Goal: Check status: Check status

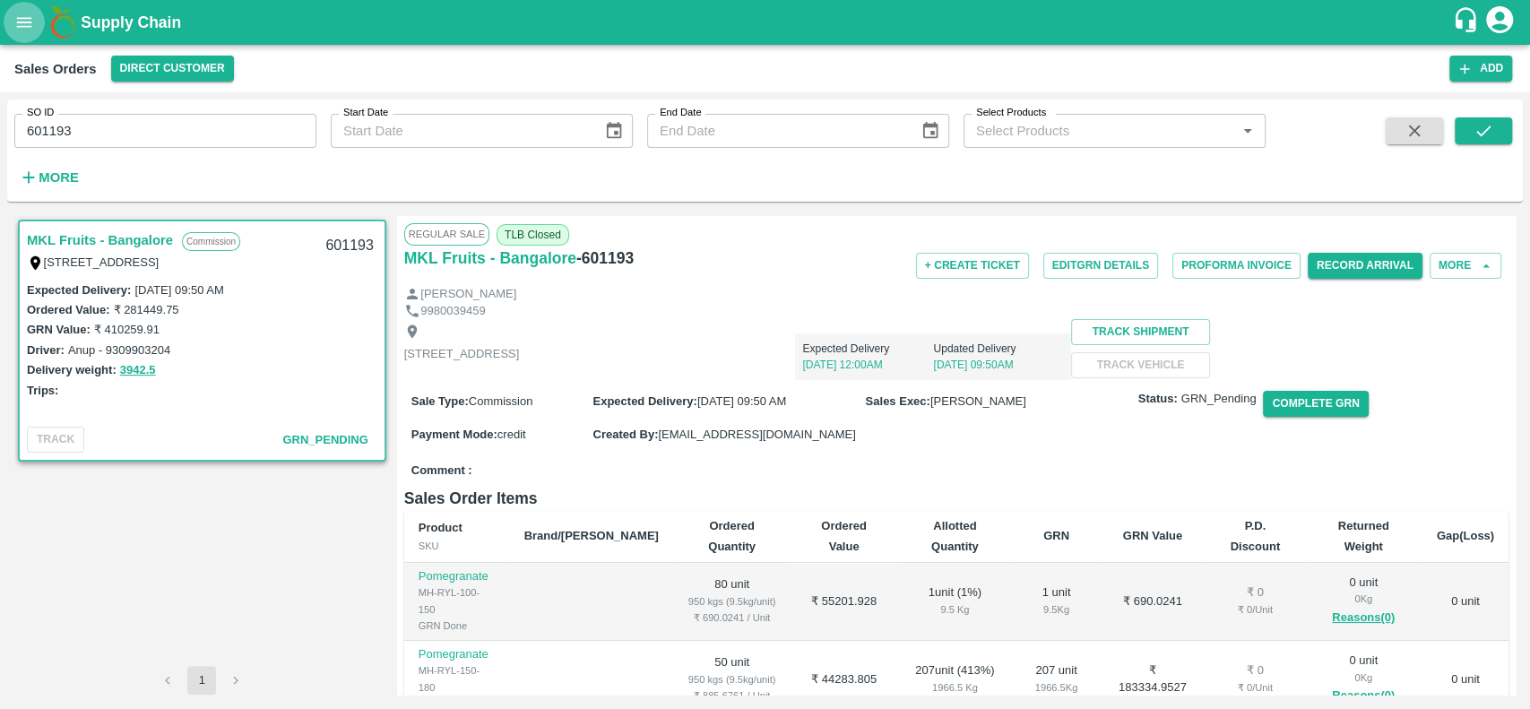
click at [19, 18] on icon "open drawer" at bounding box center [24, 22] width 15 height 10
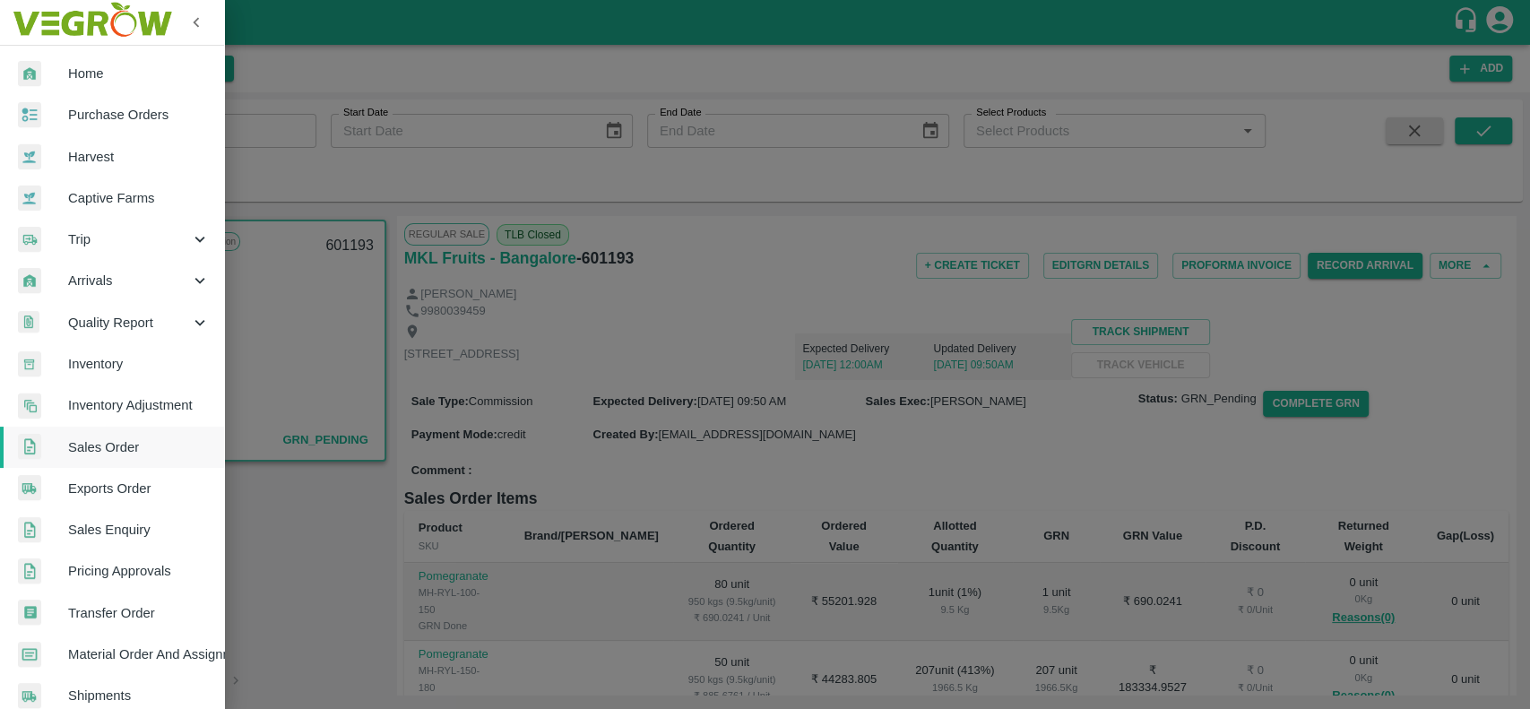
click at [72, 246] on span "Trip" at bounding box center [129, 239] width 122 height 20
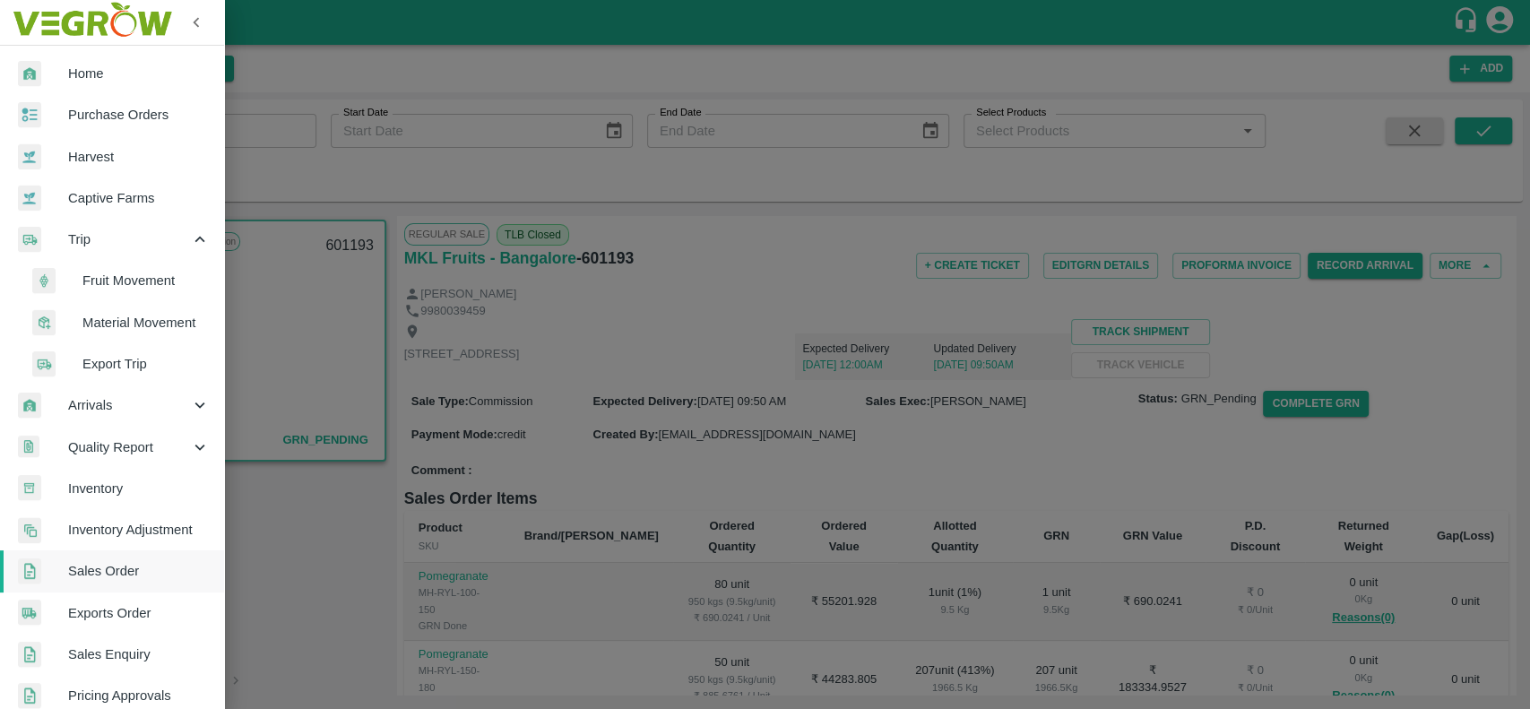
click at [89, 287] on span "Fruit Movement" at bounding box center [145, 281] width 127 height 20
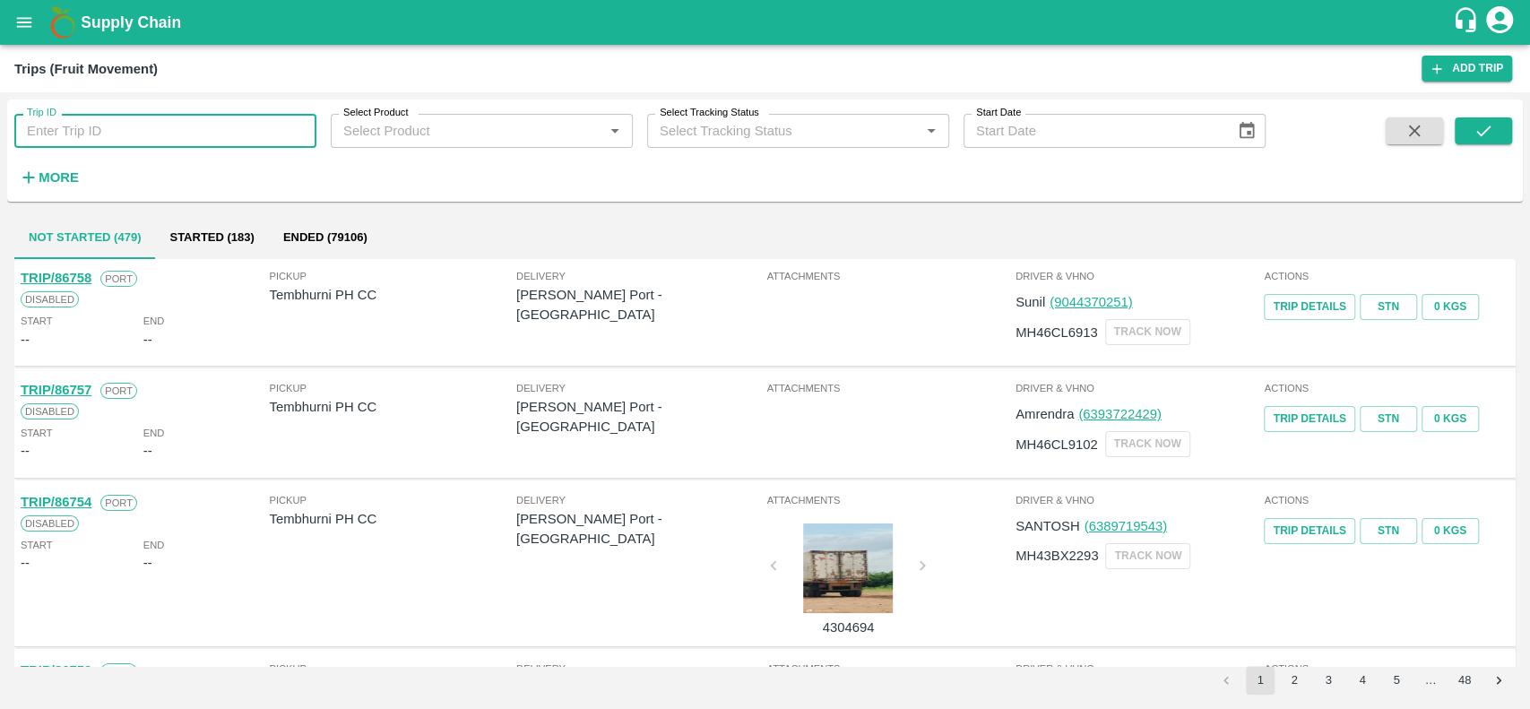
click at [71, 117] on input "Trip ID" at bounding box center [165, 131] width 302 height 34
paste input "56809"
type input "56809"
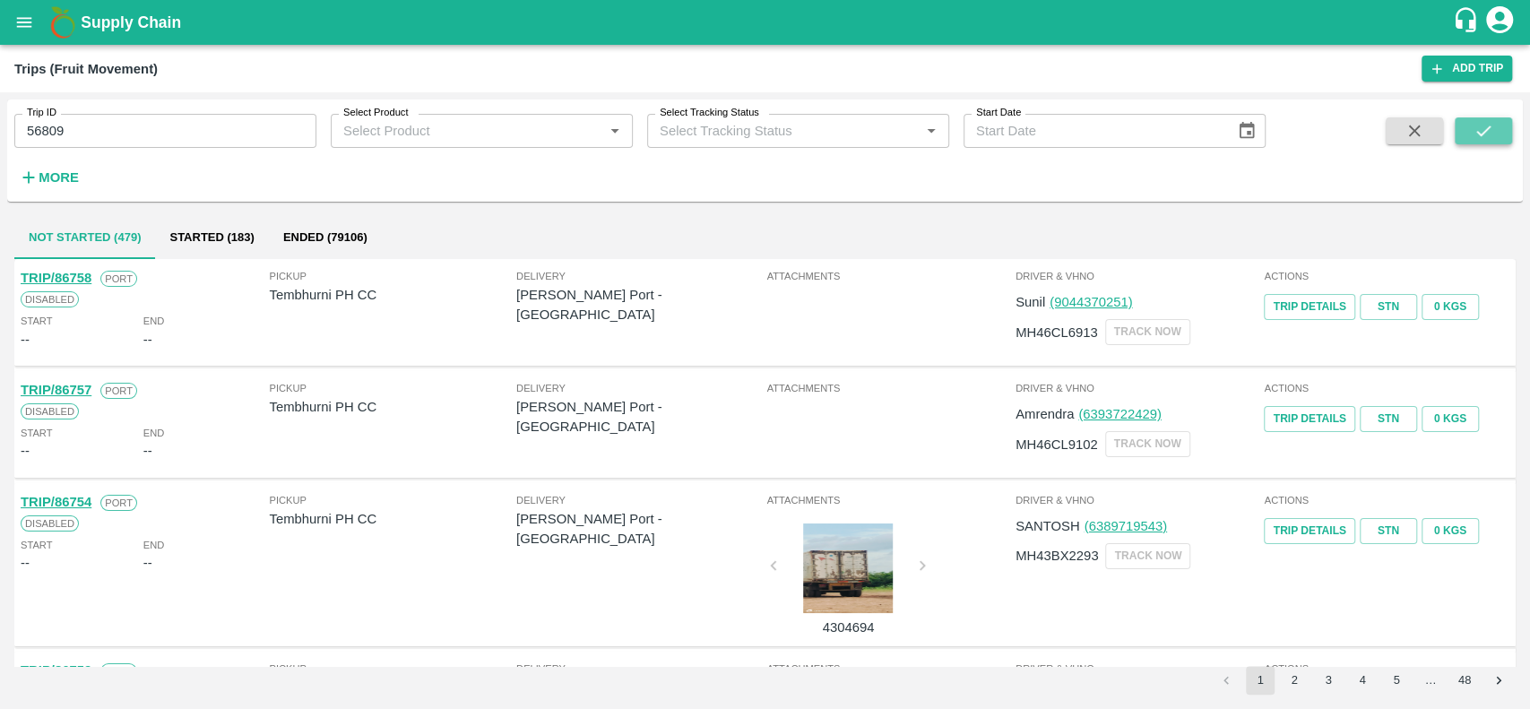
click at [1484, 125] on icon "submit" at bounding box center [1484, 131] width 20 height 20
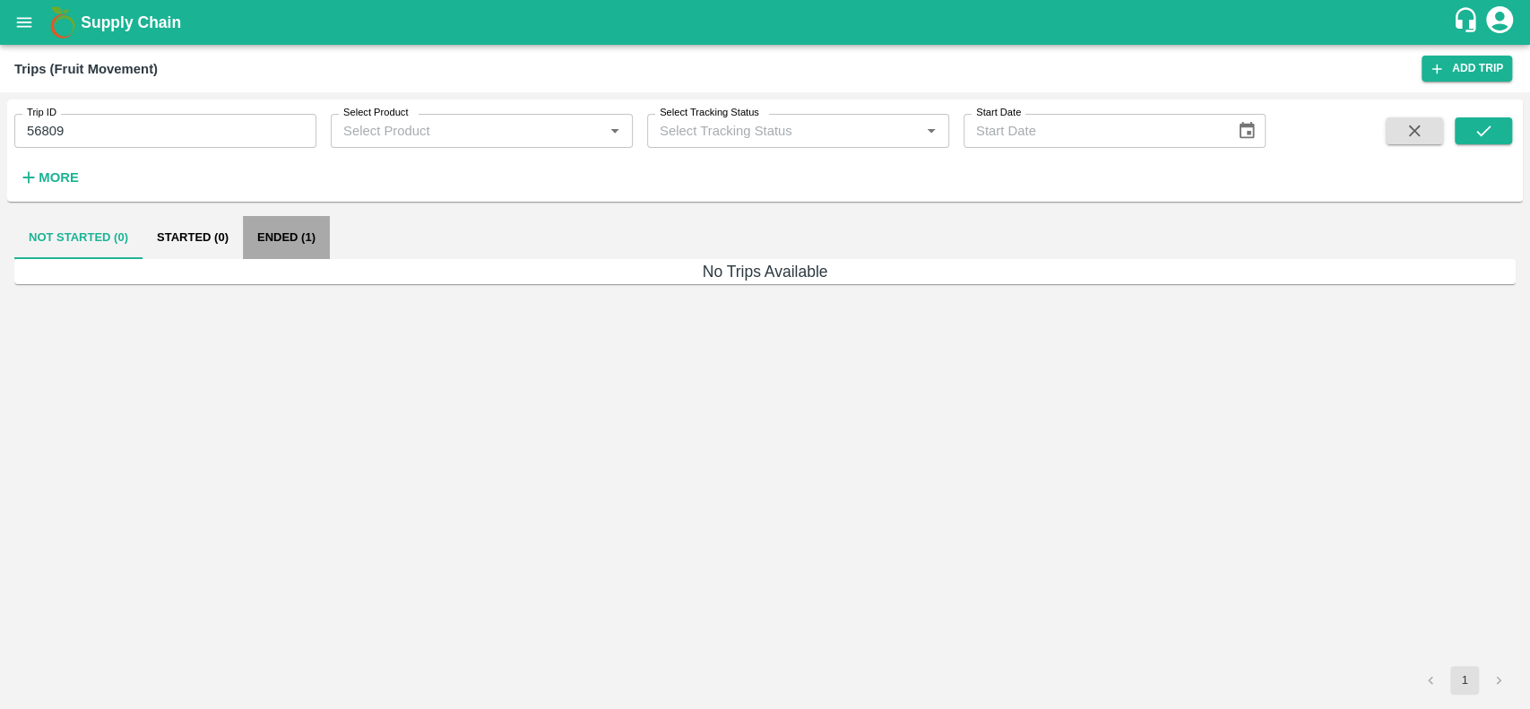
click at [270, 226] on button "Ended (1)" at bounding box center [286, 237] width 87 height 43
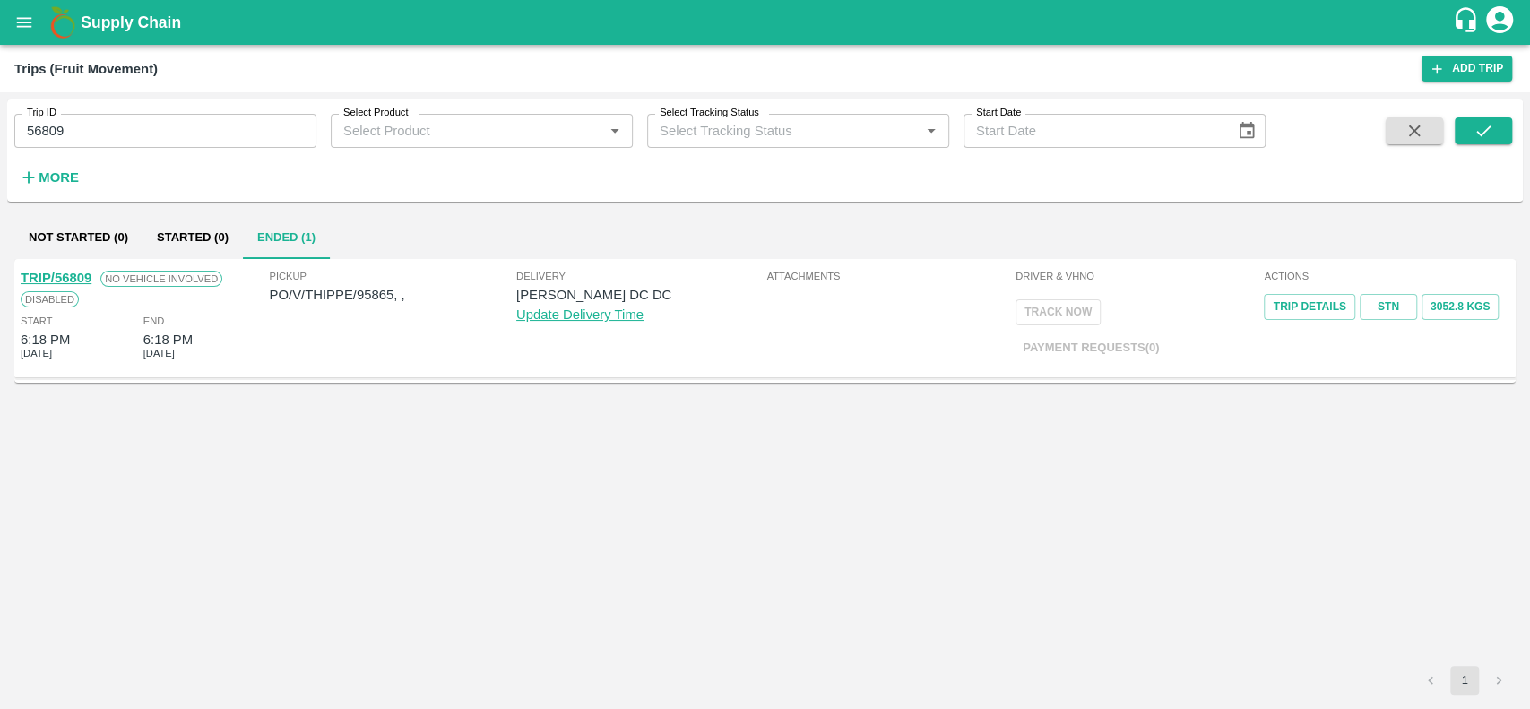
click at [42, 274] on link "TRIP/56809" at bounding box center [56, 278] width 71 height 14
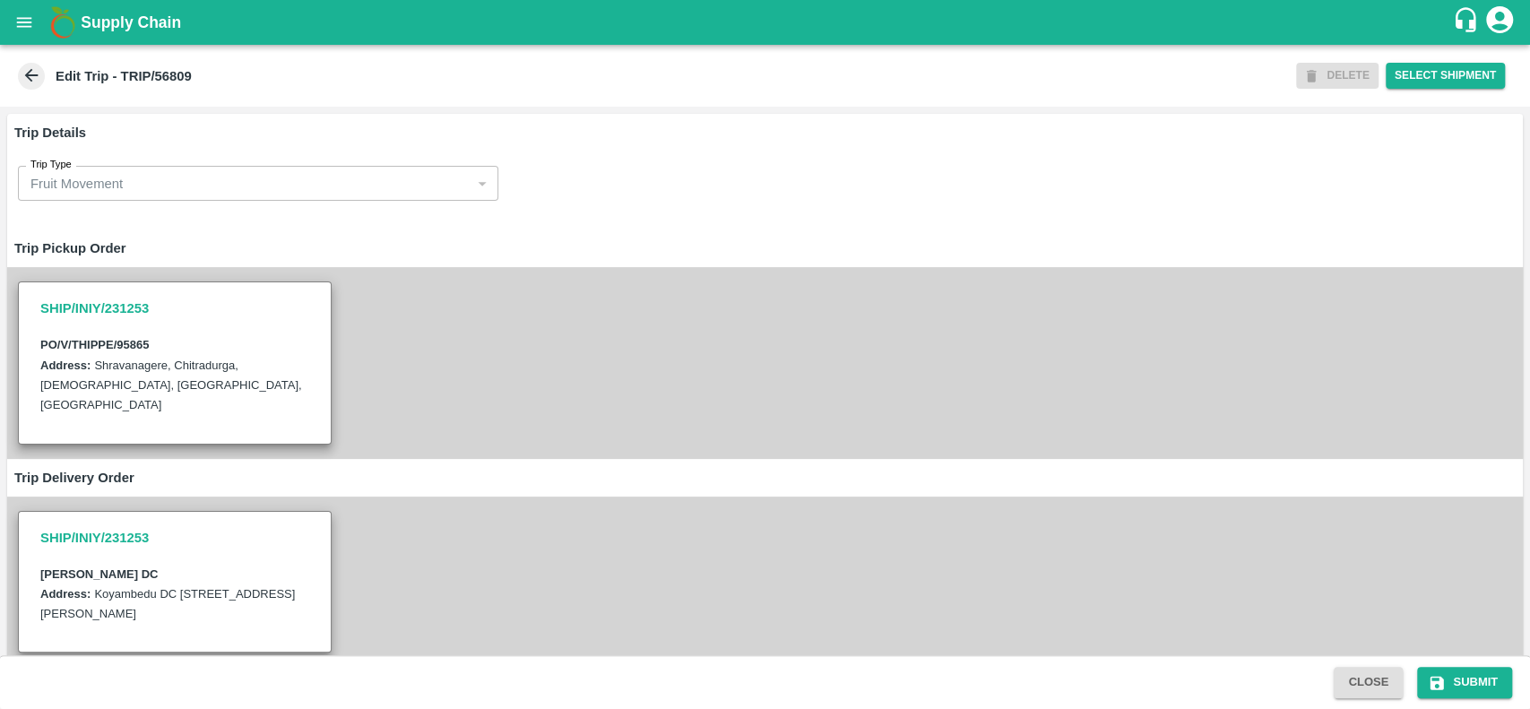
scroll to position [241, 0]
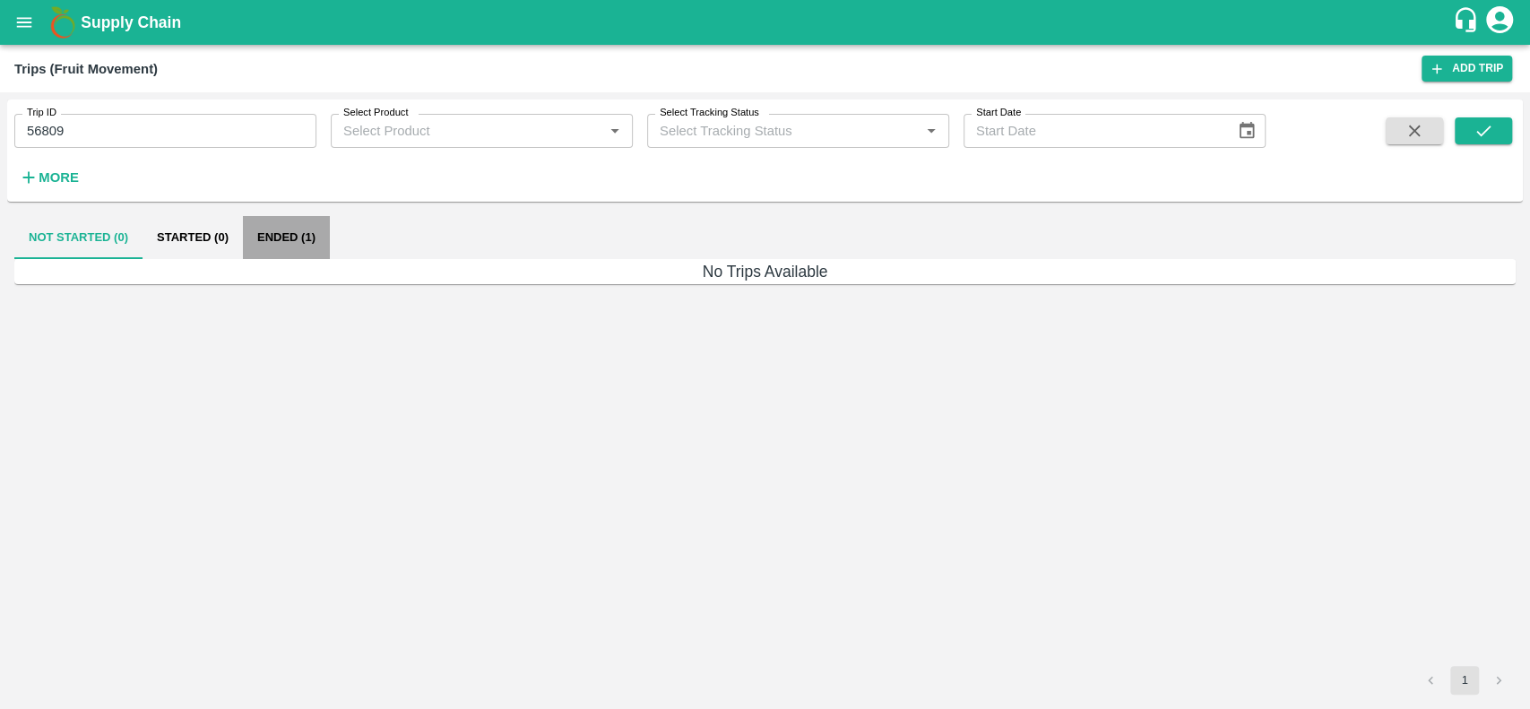
click at [255, 232] on button "Ended (1)" at bounding box center [286, 237] width 87 height 43
click at [1476, 132] on icon "submit" at bounding box center [1484, 131] width 20 height 20
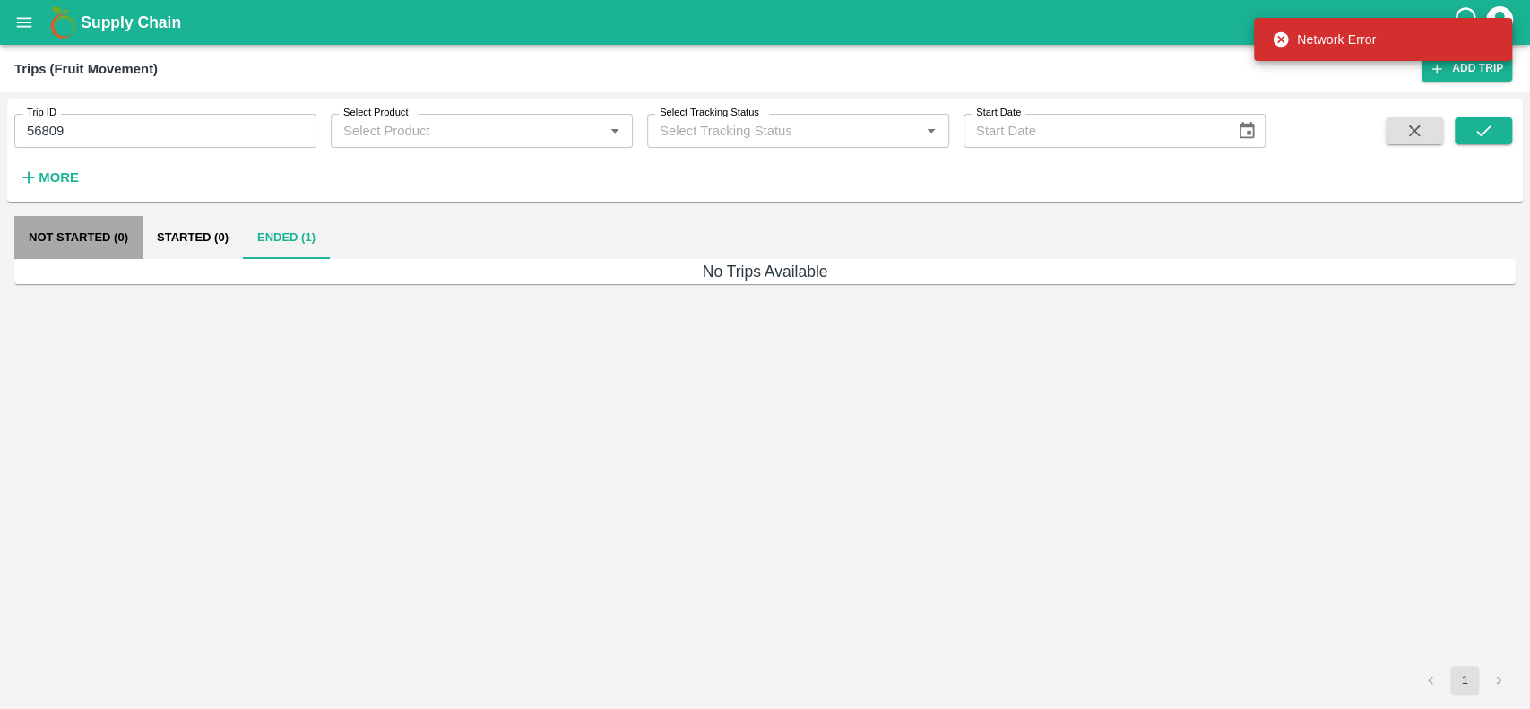
click at [53, 238] on button "Not Started (0)" at bounding box center [78, 237] width 128 height 43
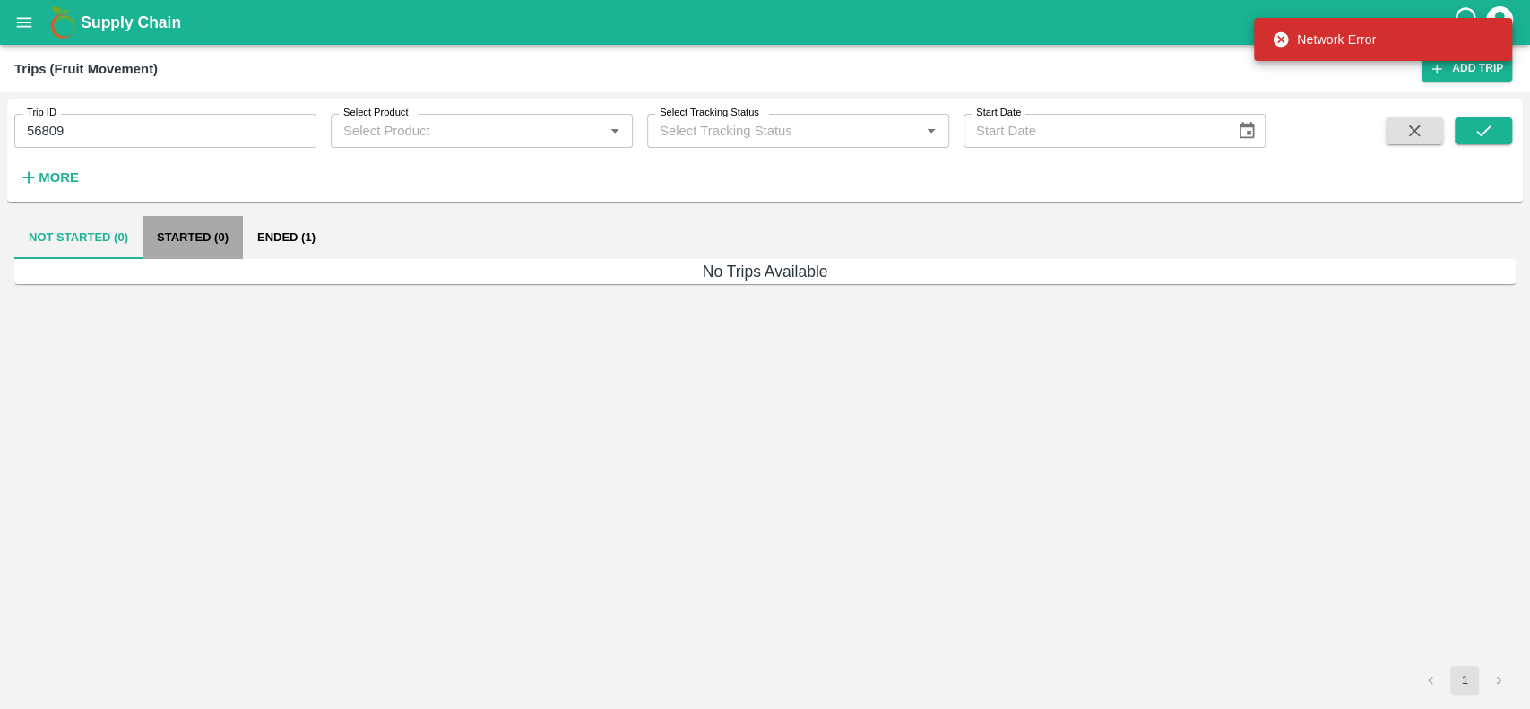
click at [171, 240] on button "Started (0)" at bounding box center [193, 237] width 100 height 43
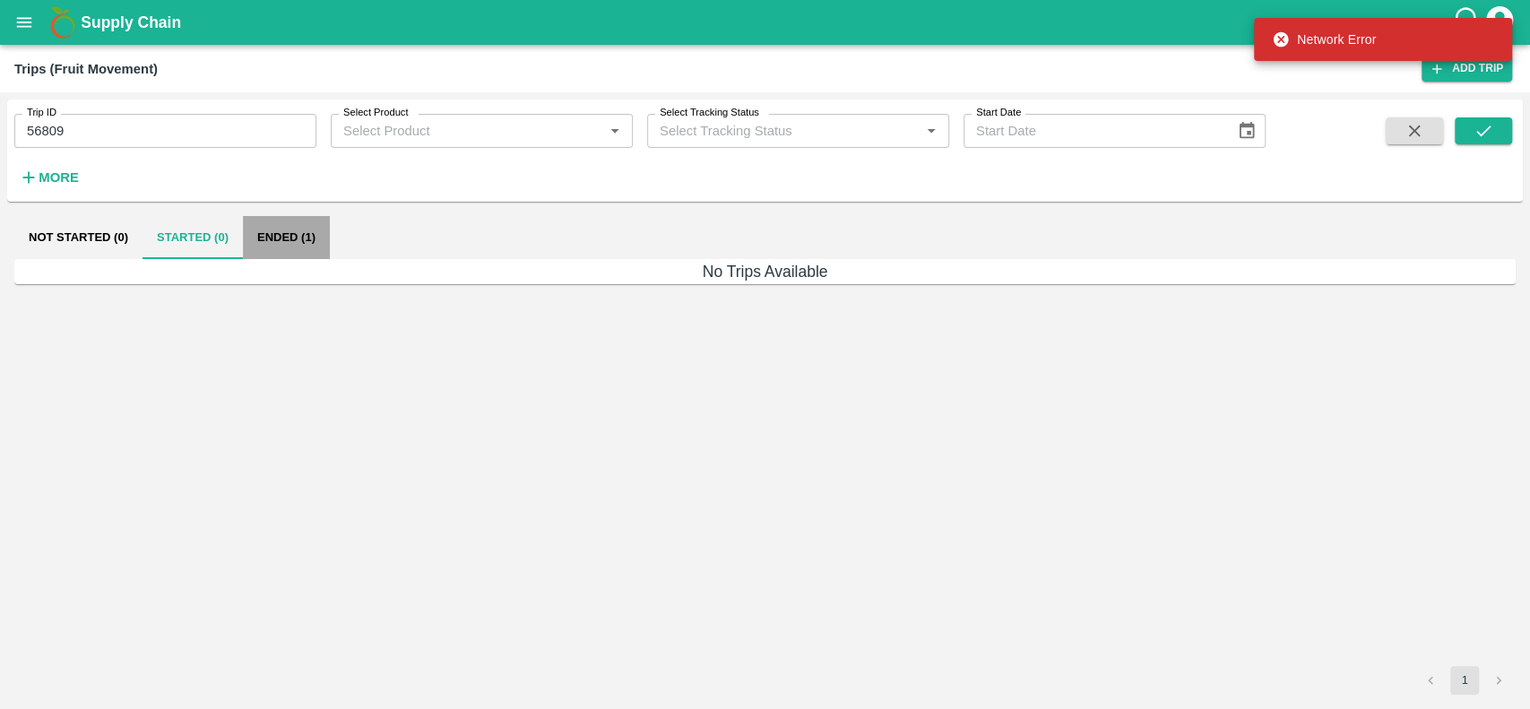
click at [271, 233] on button "Ended (1)" at bounding box center [286, 237] width 87 height 43
click at [1483, 133] on icon "submit" at bounding box center [1483, 130] width 14 height 11
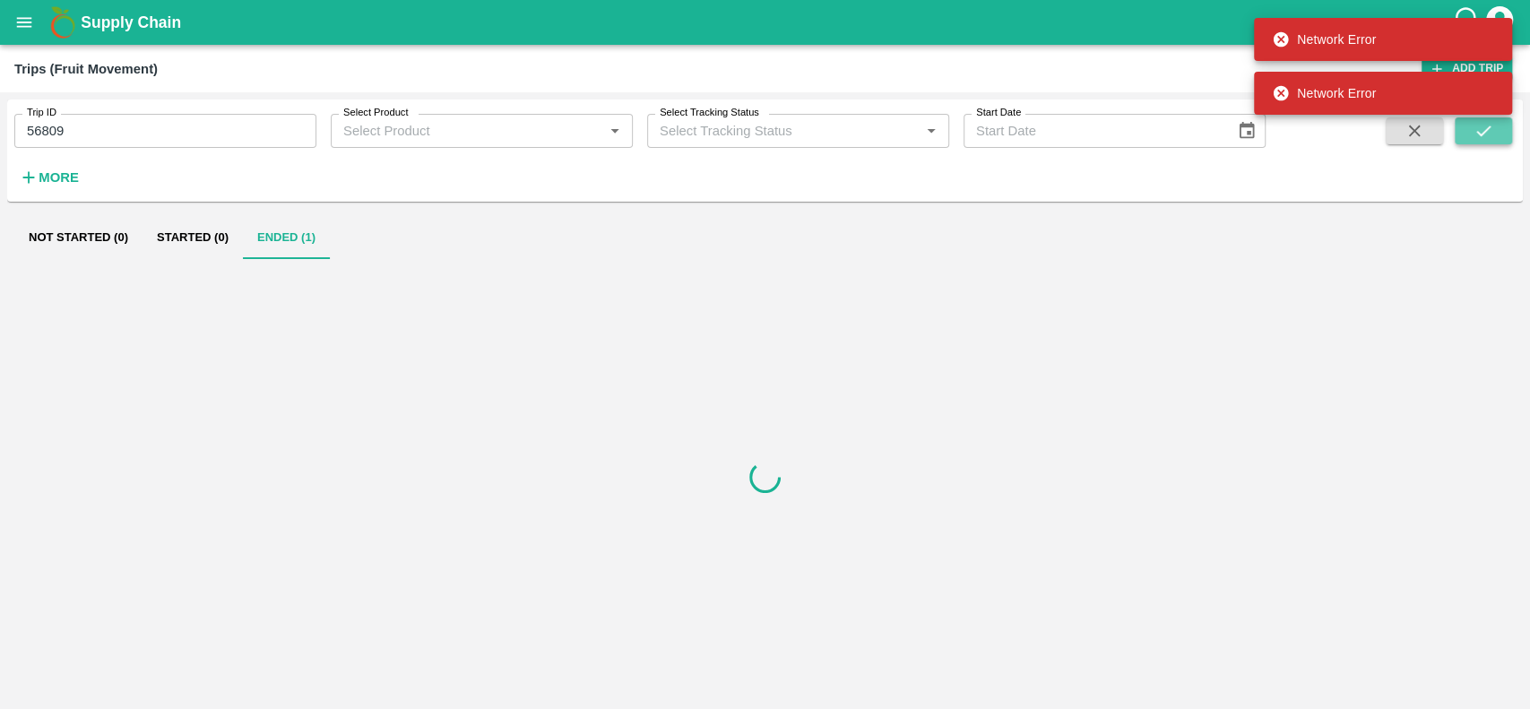
click at [1483, 133] on div "Supply Chain Trips (Fruit Movement) Add Trip Trip ID 56809 Trip ID Select Produ…" at bounding box center [765, 354] width 1530 height 709
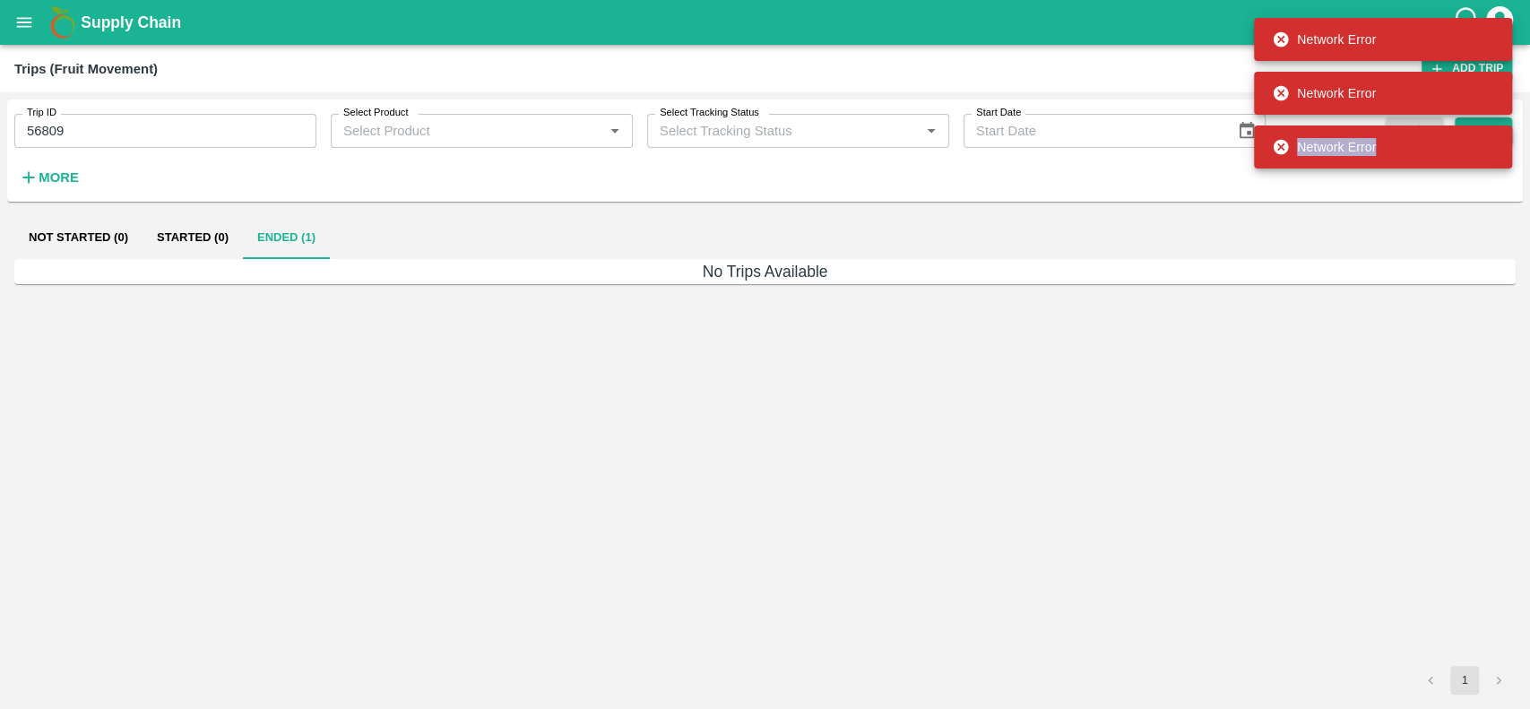
click at [1483, 133] on div "Network Error" at bounding box center [1383, 146] width 258 height 43
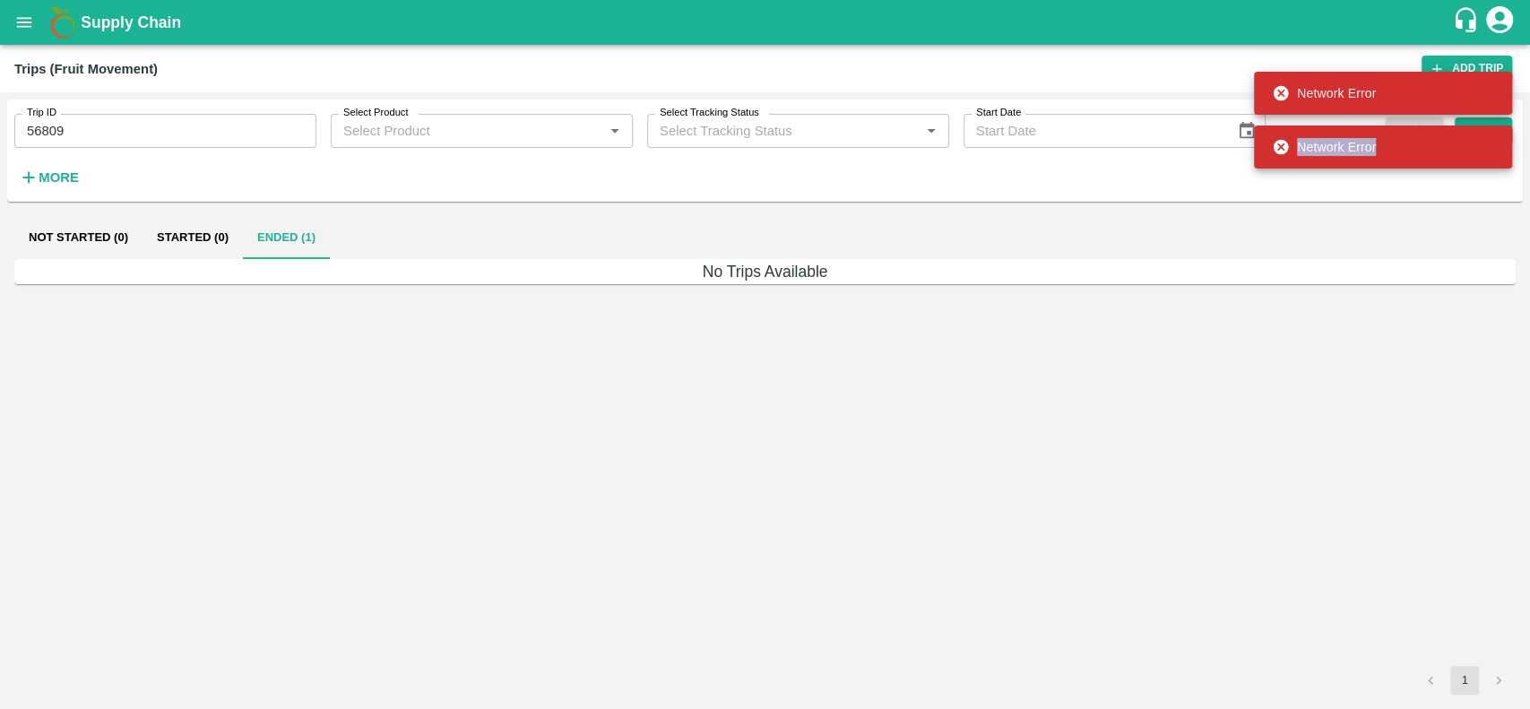
click at [1483, 133] on div "Network Error" at bounding box center [1383, 146] width 258 height 43
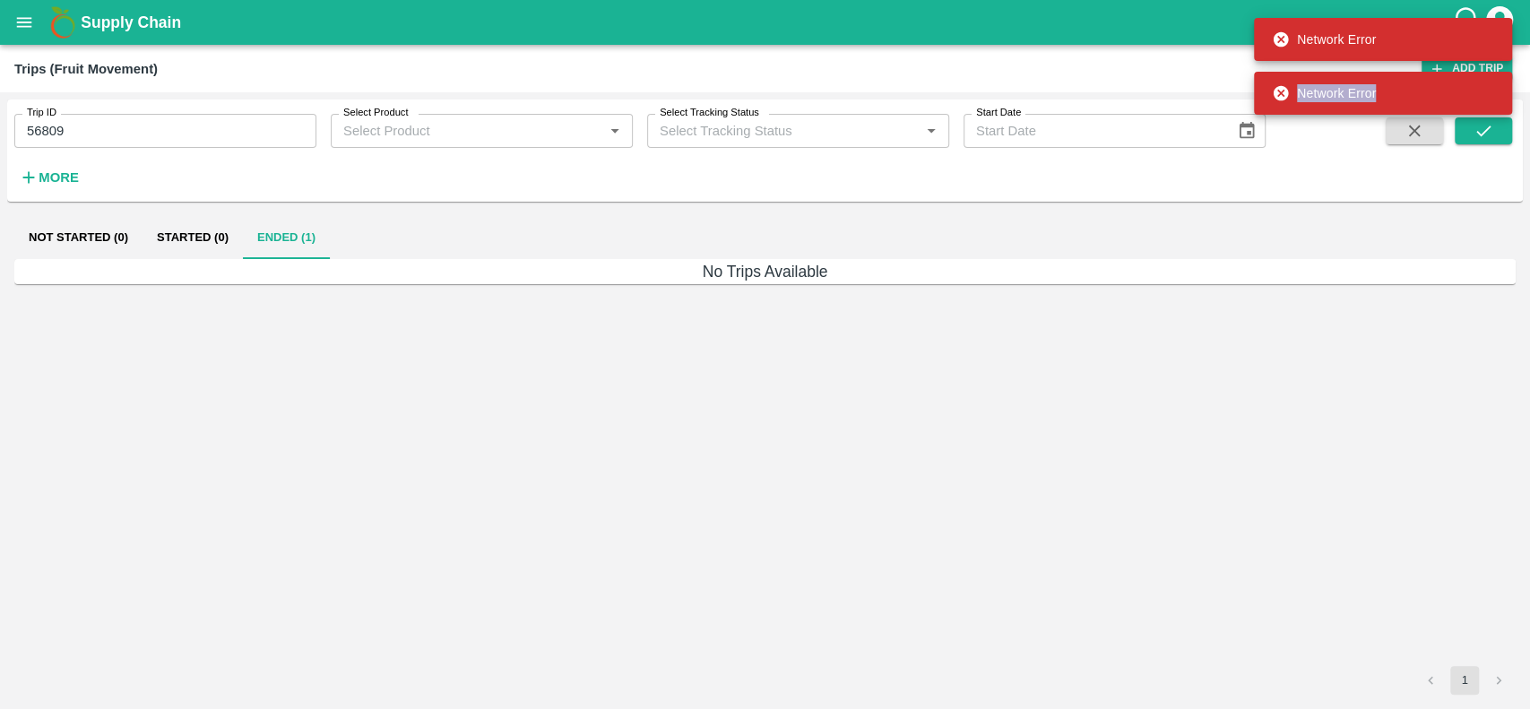
click at [1483, 133] on div "Supply Chain Trips (Fruit Movement) Add Trip Trip ID 56809 Trip ID Select Produ…" at bounding box center [765, 354] width 1530 height 709
click at [1483, 133] on icon "submit" at bounding box center [1483, 130] width 14 height 11
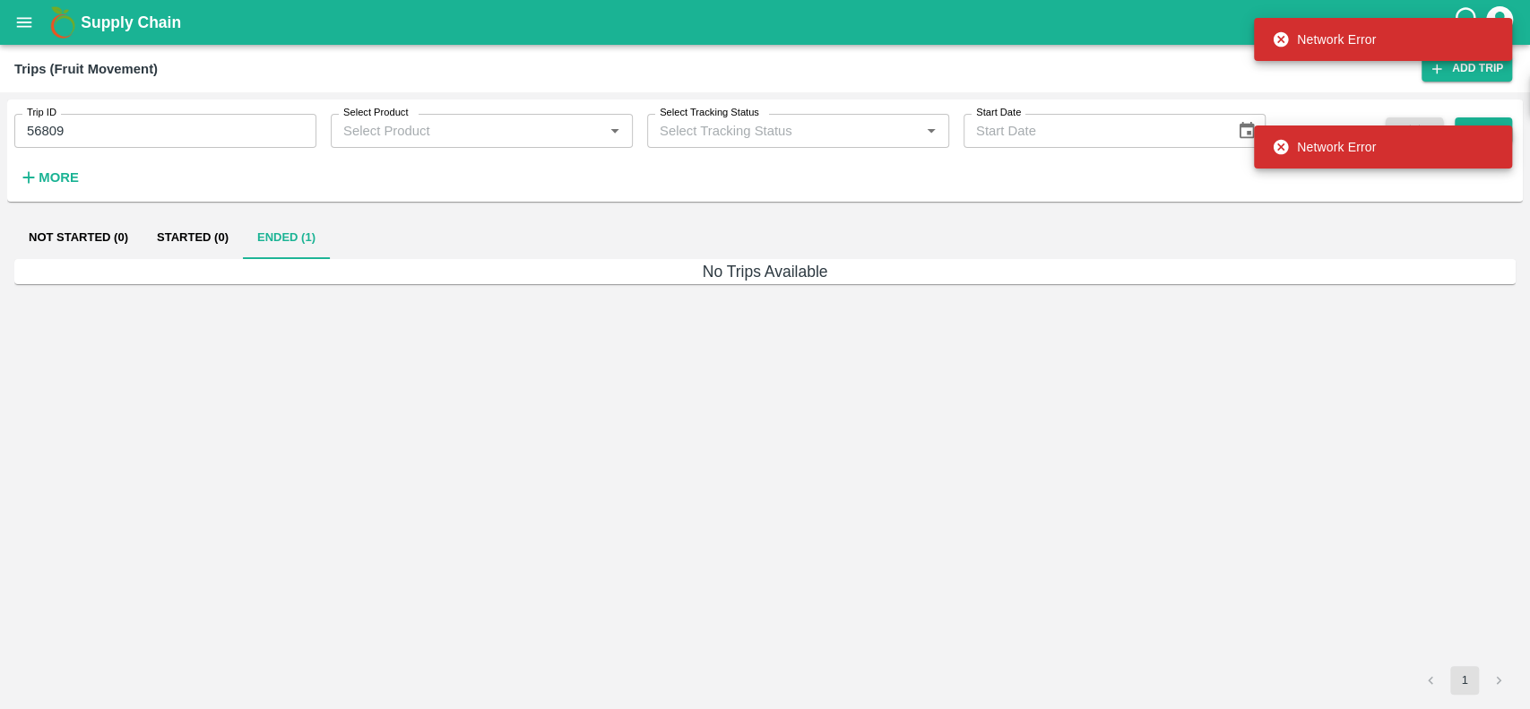
click at [1032, 363] on div "No Trips Available" at bounding box center [764, 462] width 1501 height 407
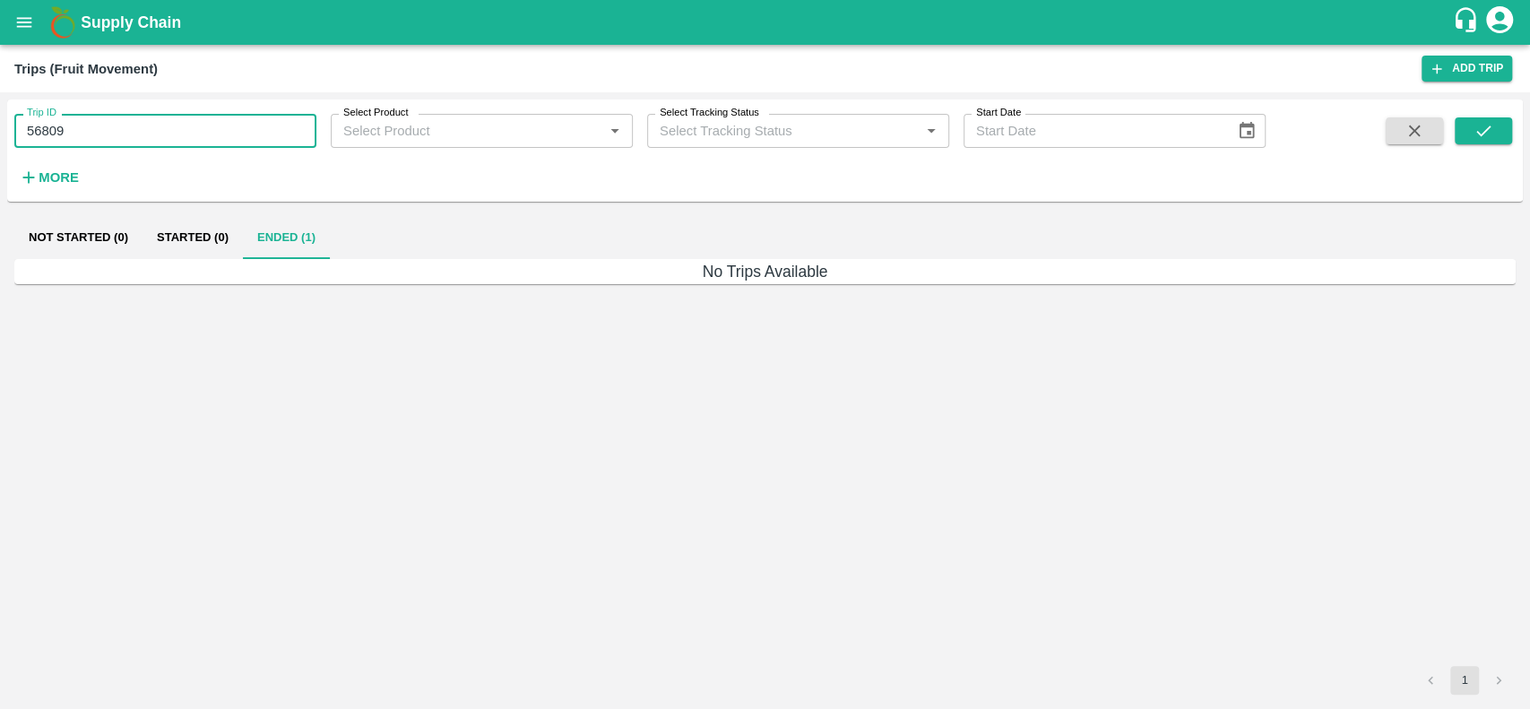
drag, startPoint x: 134, startPoint y: 132, endPoint x: 20, endPoint y: 135, distance: 114.8
click at [20, 135] on input "56809" at bounding box center [165, 131] width 302 height 34
click at [215, 408] on div "No Trips Available" at bounding box center [764, 462] width 1501 height 407
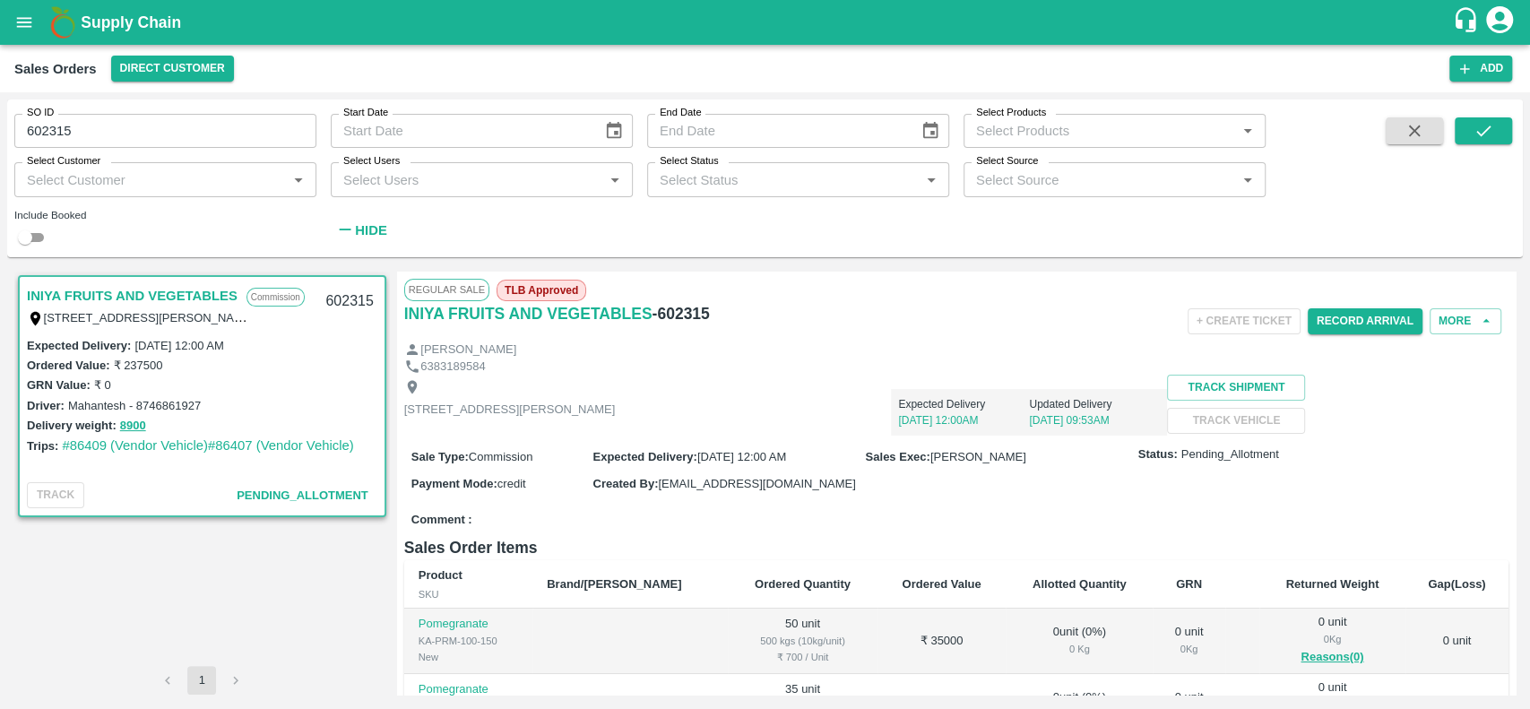
click at [134, 54] on div "Sales Orders Direct Customer Add" at bounding box center [765, 69] width 1530 height 48
click at [124, 64] on button "Direct Customer" at bounding box center [172, 69] width 123 height 26
click at [122, 190] on li "[PERSON_NAME] DC" at bounding box center [175, 197] width 161 height 30
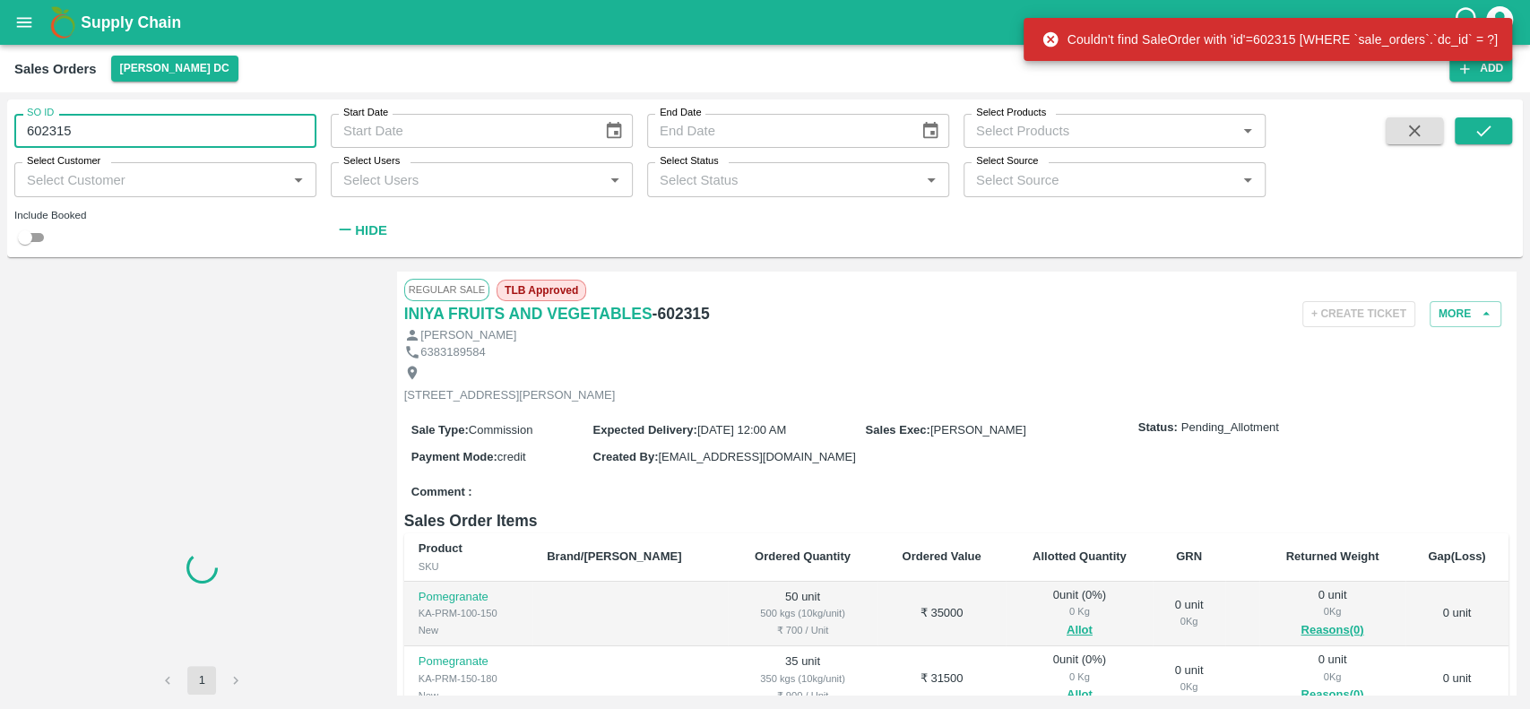
drag, startPoint x: 96, startPoint y: 143, endPoint x: 27, endPoint y: 147, distance: 69.1
click at [27, 147] on input "602315" at bounding box center [165, 131] width 302 height 34
type input "602315"
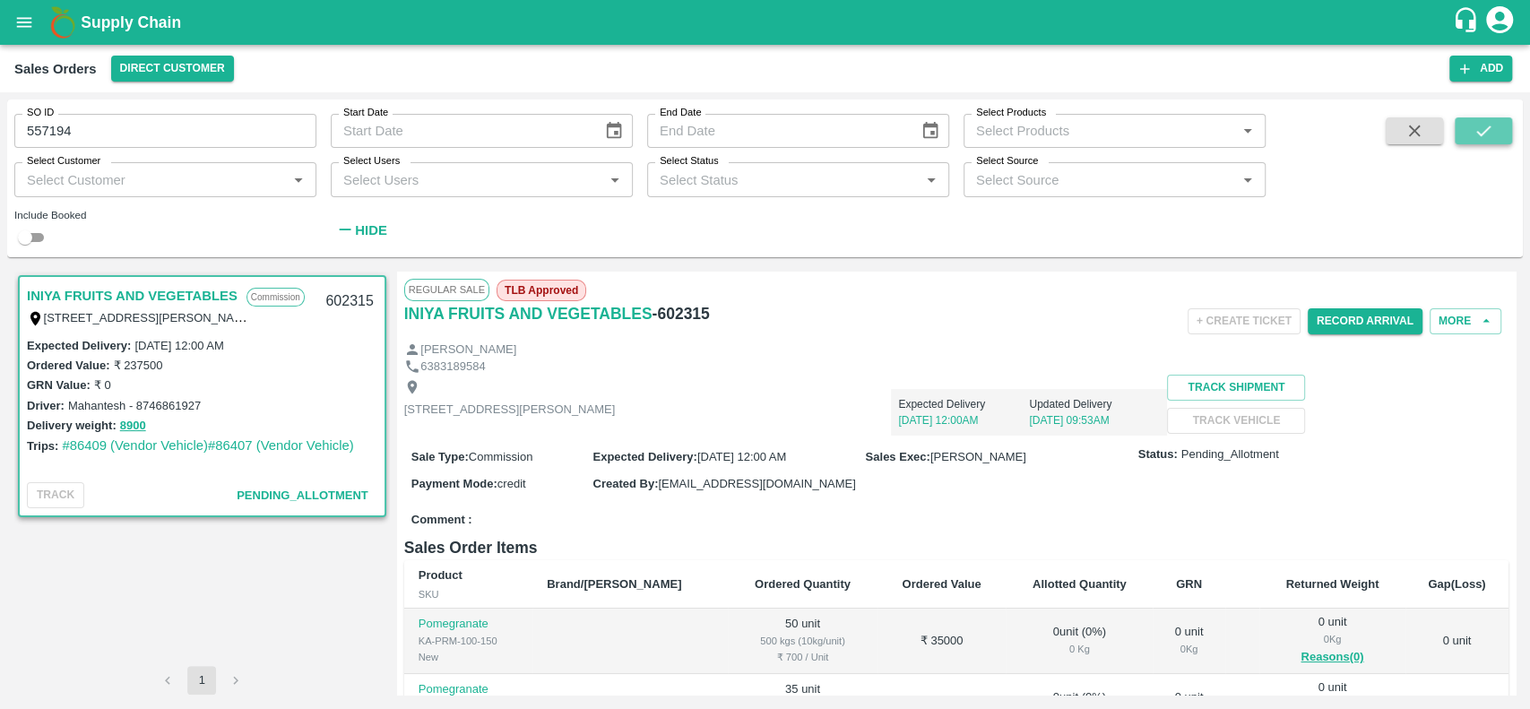
click at [1471, 122] on button "submit" at bounding box center [1483, 130] width 57 height 27
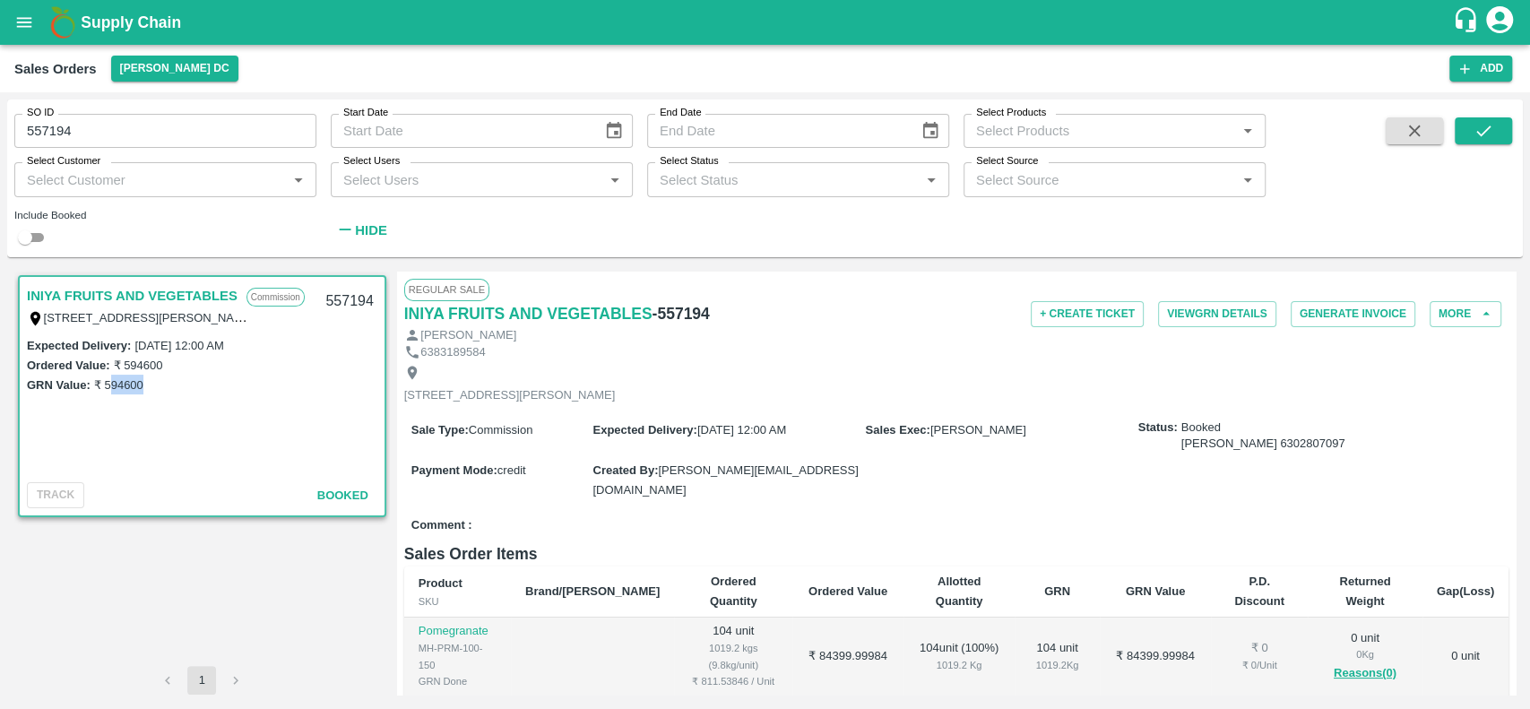
drag, startPoint x: 108, startPoint y: 386, endPoint x: 148, endPoint y: 385, distance: 40.4
click at [148, 385] on div "GRN Value: ₹ 594600" at bounding box center [202, 385] width 350 height 20
click at [165, 384] on div "GRN Value: ₹ 594600" at bounding box center [202, 385] width 350 height 20
drag, startPoint x: 79, startPoint y: 118, endPoint x: 52, endPoint y: 117, distance: 26.9
click at [52, 117] on div "SO ID 557194 SO ID" at bounding box center [165, 131] width 302 height 34
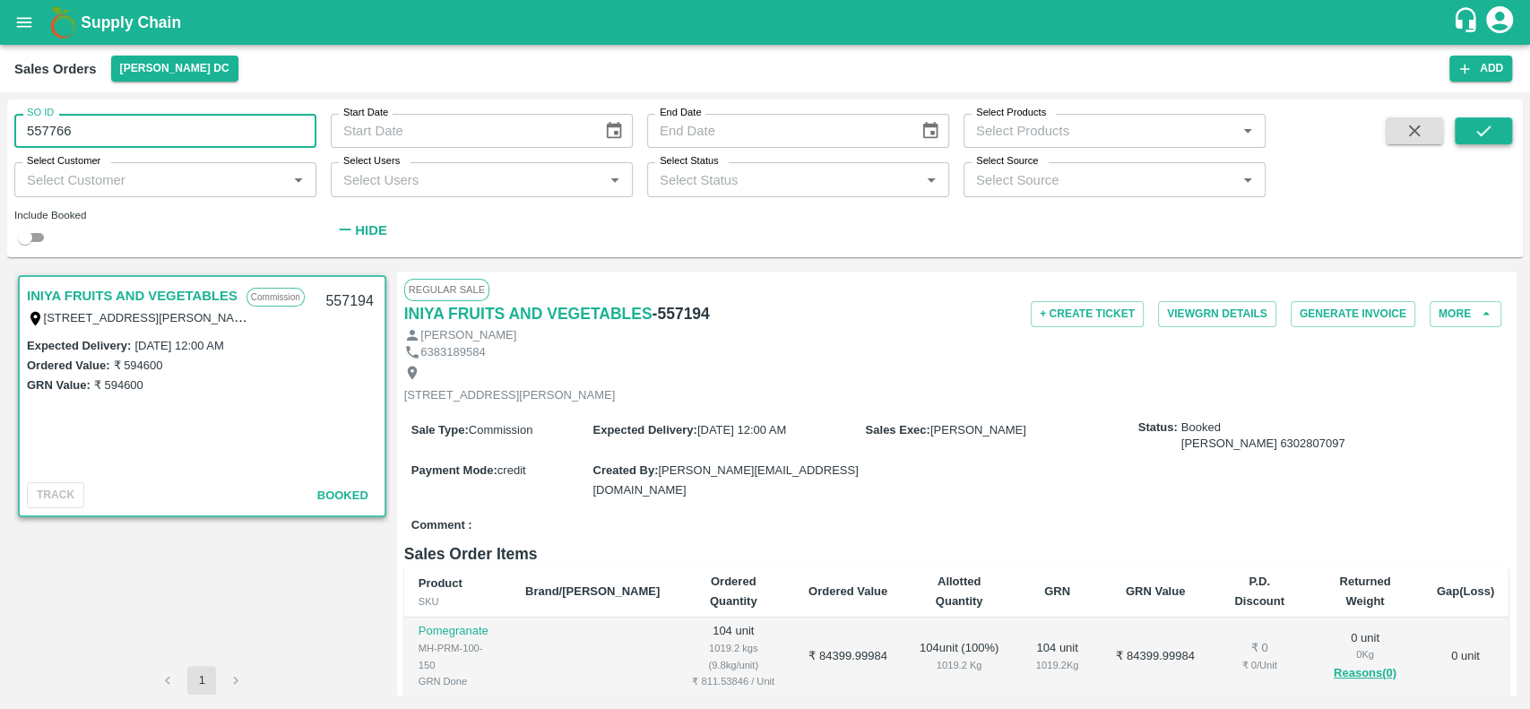
type input "557766"
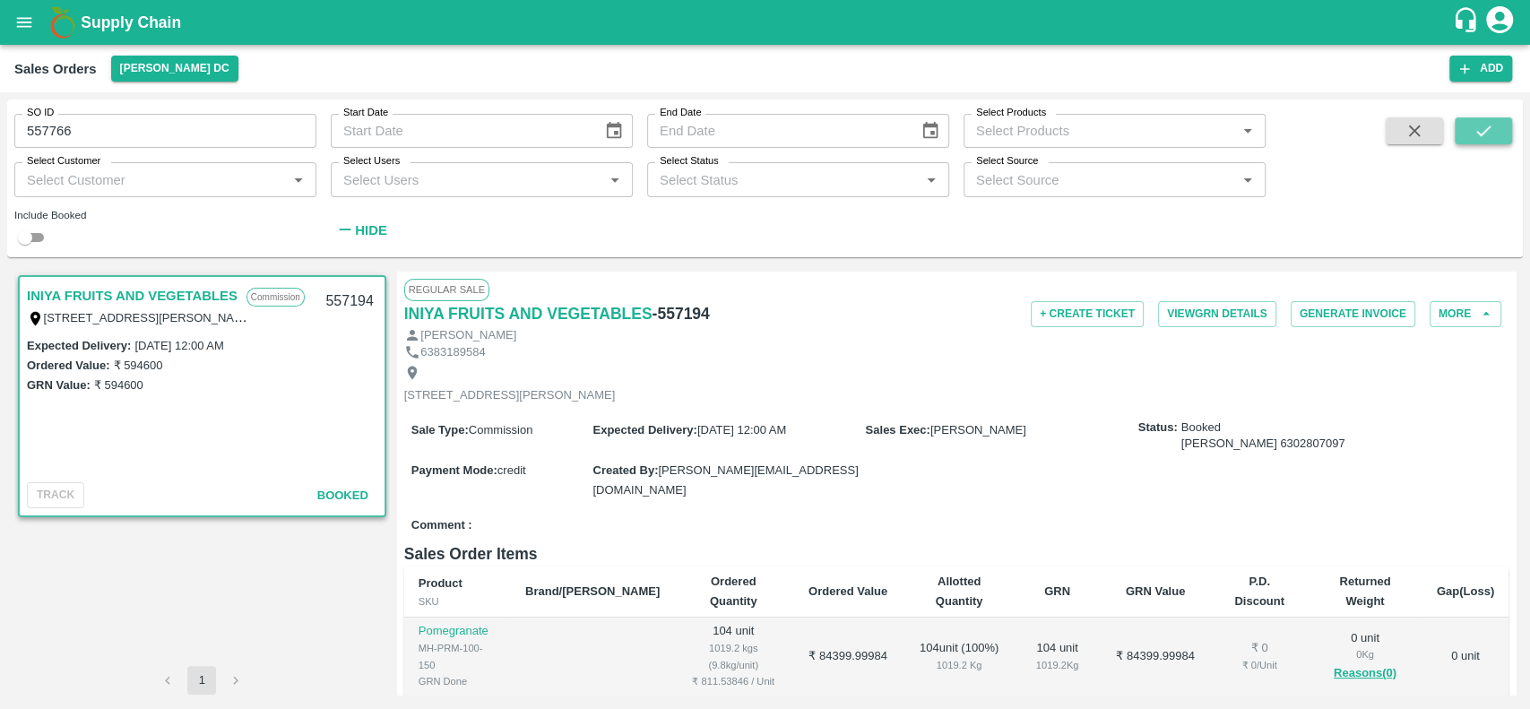
click at [1483, 135] on icon "submit" at bounding box center [1484, 131] width 20 height 20
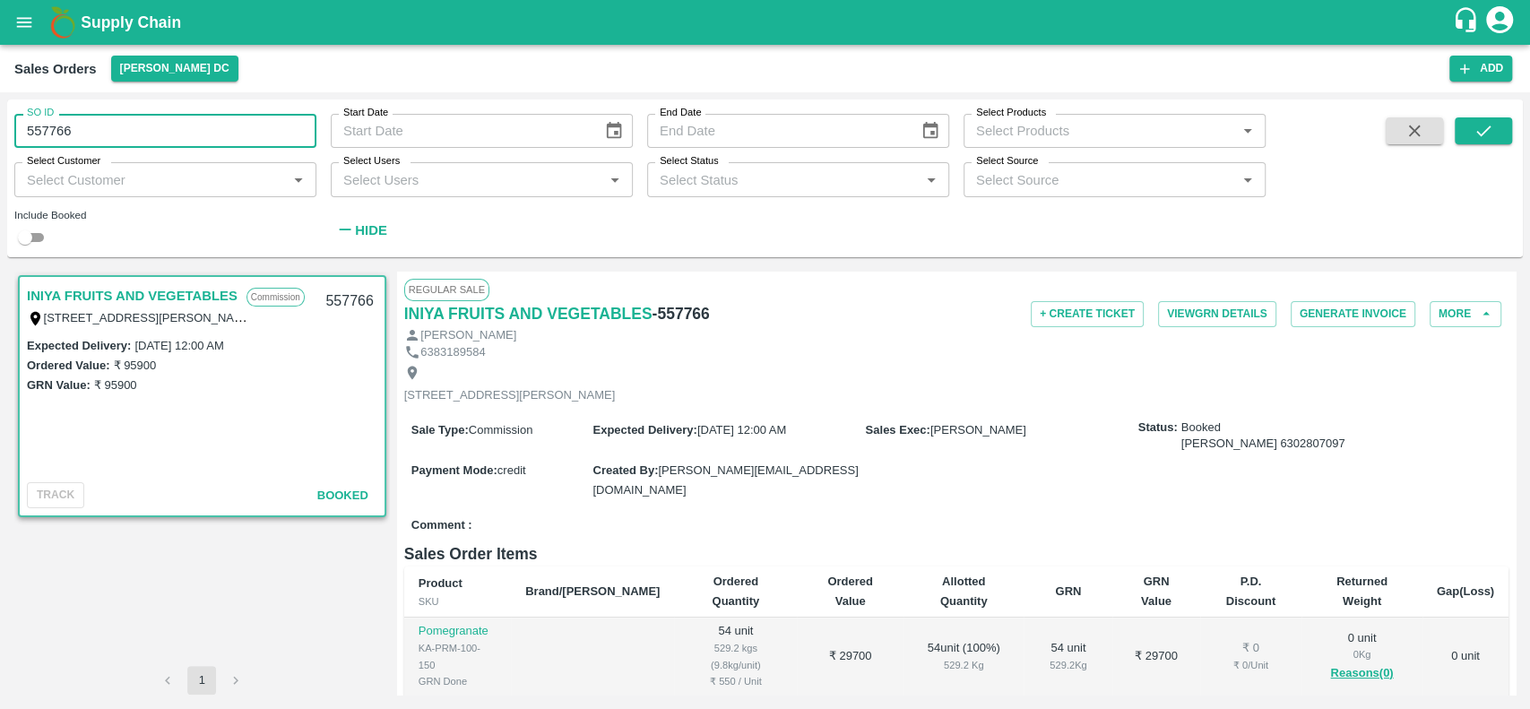
click at [80, 125] on input "557766" at bounding box center [165, 131] width 302 height 34
